Goal: Find specific fact: Find specific fact

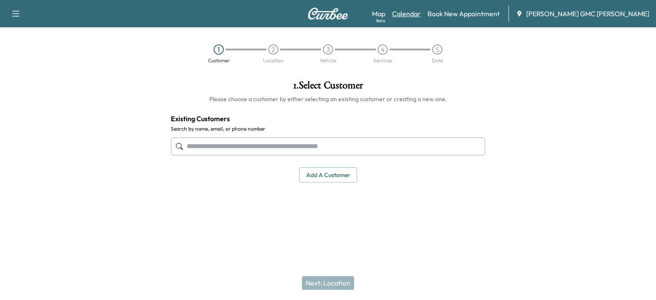
click at [421, 12] on link "Calendar" at bounding box center [406, 14] width 29 height 10
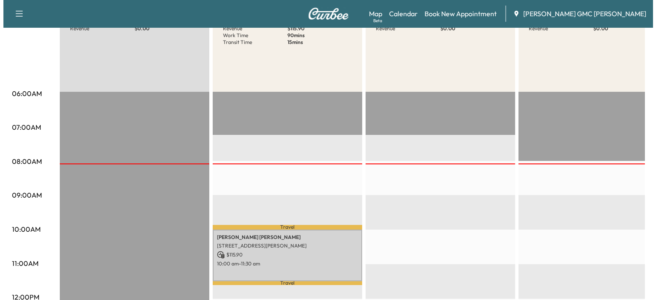
scroll to position [128, 0]
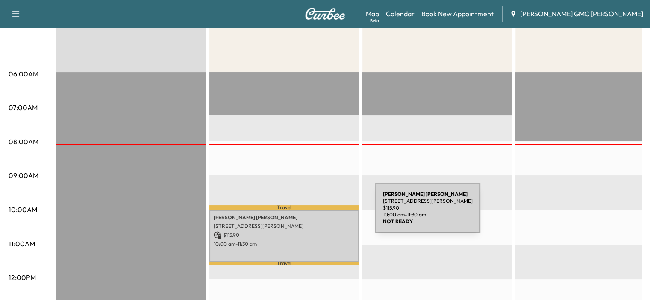
click at [311, 214] on p "[PERSON_NAME]" at bounding box center [284, 217] width 141 height 7
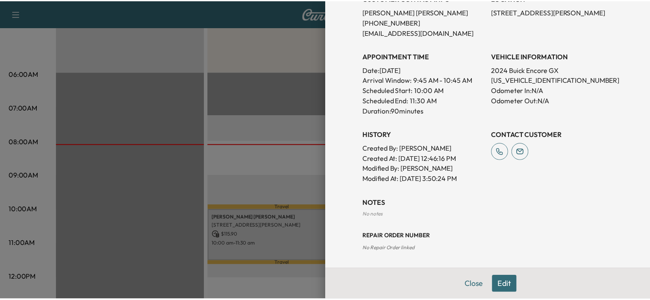
scroll to position [0, 0]
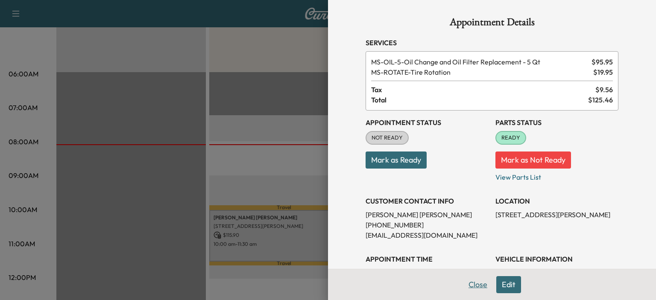
click at [479, 293] on button "Close" at bounding box center [478, 284] width 30 height 17
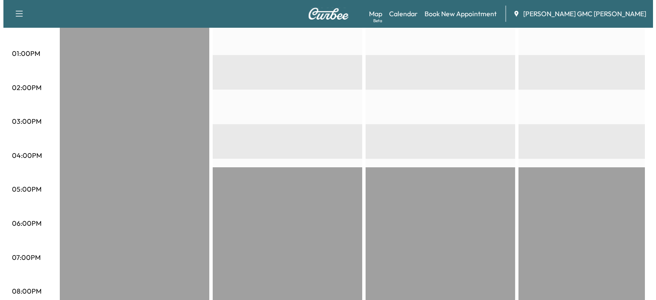
scroll to position [246, 0]
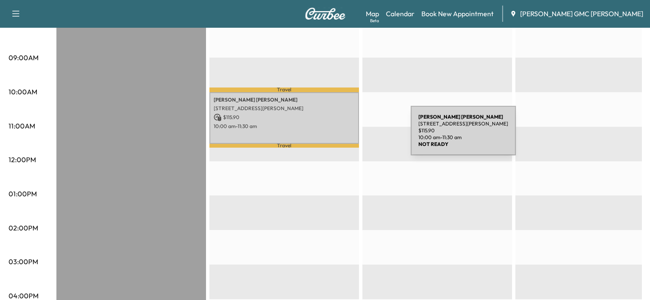
click at [347, 129] on div "[PERSON_NAME] [STREET_ADDRESS][PERSON_NAME] $ 115.90 10:00 am - 11:30 am" at bounding box center [284, 118] width 150 height 52
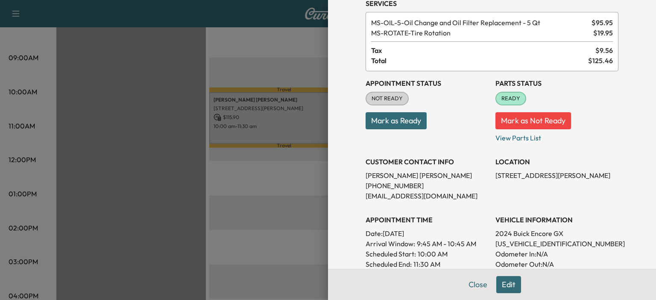
scroll to position [85, 0]
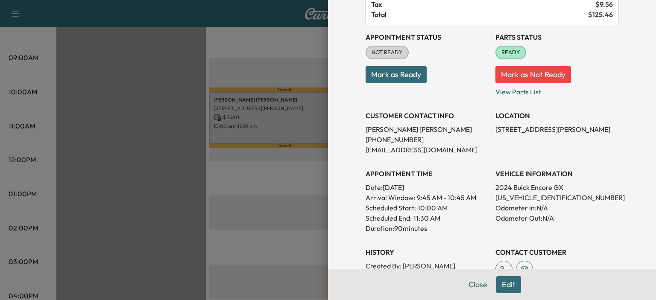
click at [496, 128] on p "[STREET_ADDRESS][PERSON_NAME]" at bounding box center [557, 129] width 123 height 10
drag, startPoint x: 495, startPoint y: 128, endPoint x: 514, endPoint y: 133, distance: 19.1
click at [514, 133] on p "[STREET_ADDRESS][PERSON_NAME]" at bounding box center [557, 129] width 123 height 10
copy p "[STREET_ADDRESS][PERSON_NAME]"
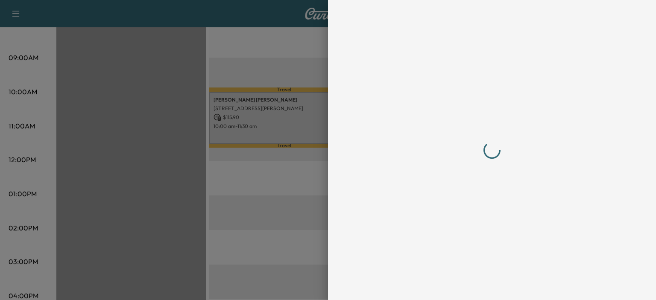
scroll to position [0, 0]
